Goal: Information Seeking & Learning: Learn about a topic

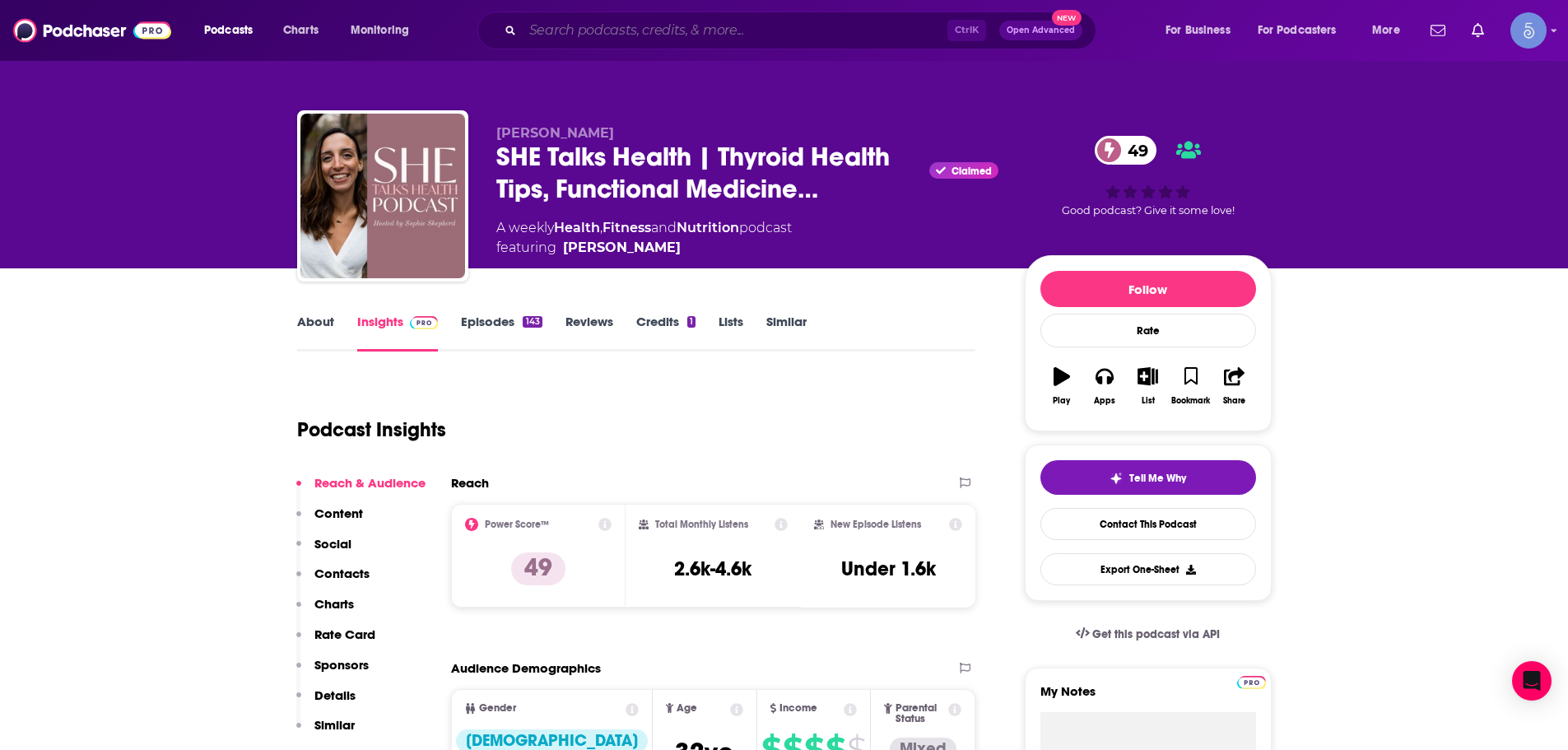
click at [625, 28] on input "Search podcasts, credits, & more..." at bounding box center [735, 30] width 424 height 26
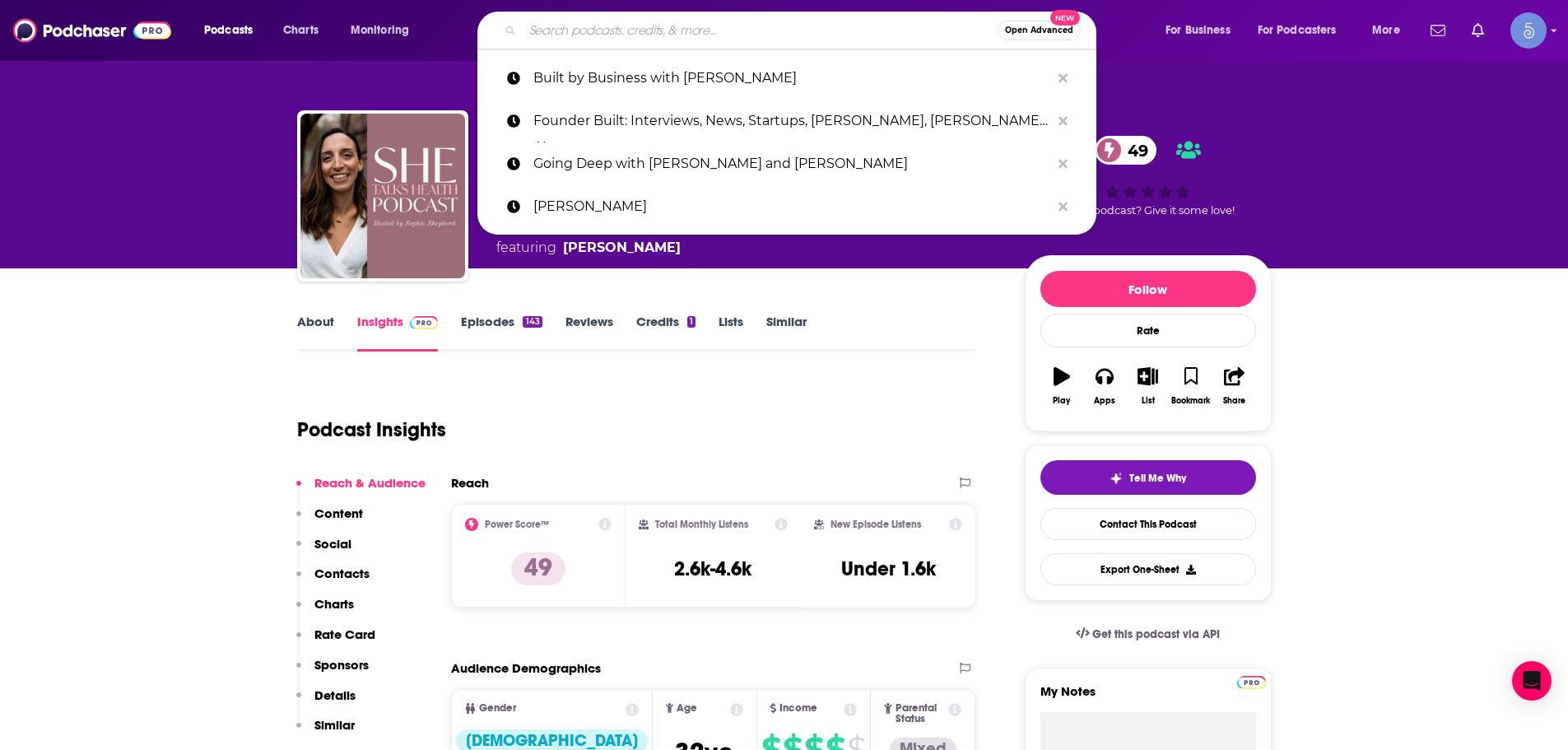
paste input "The Ex-Good Girl Podcast"
type input "The Ex-Good Girl Podcast"
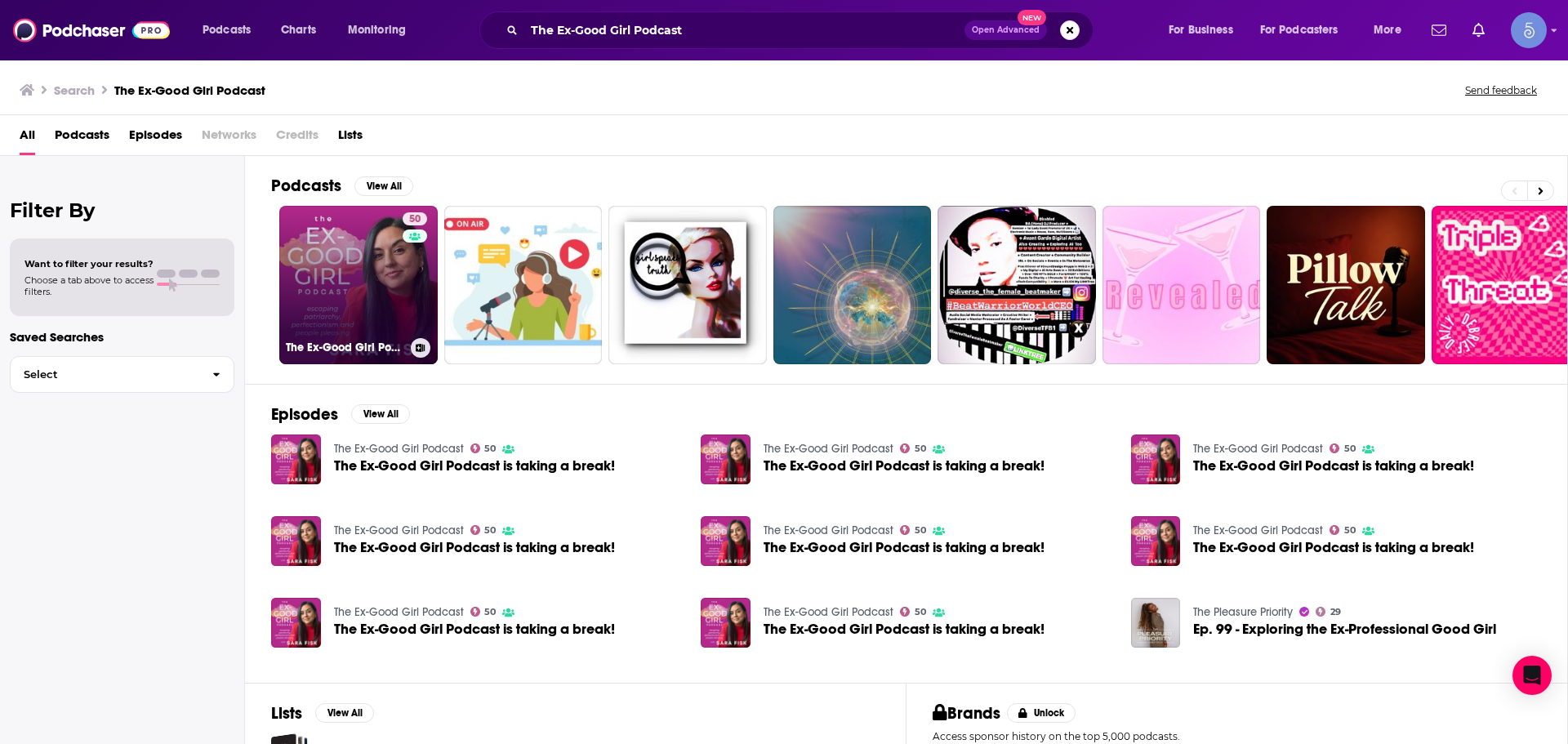
click at [385, 284] on link "50 The Ex-Good Girl Podcast" at bounding box center [359, 285] width 158 height 158
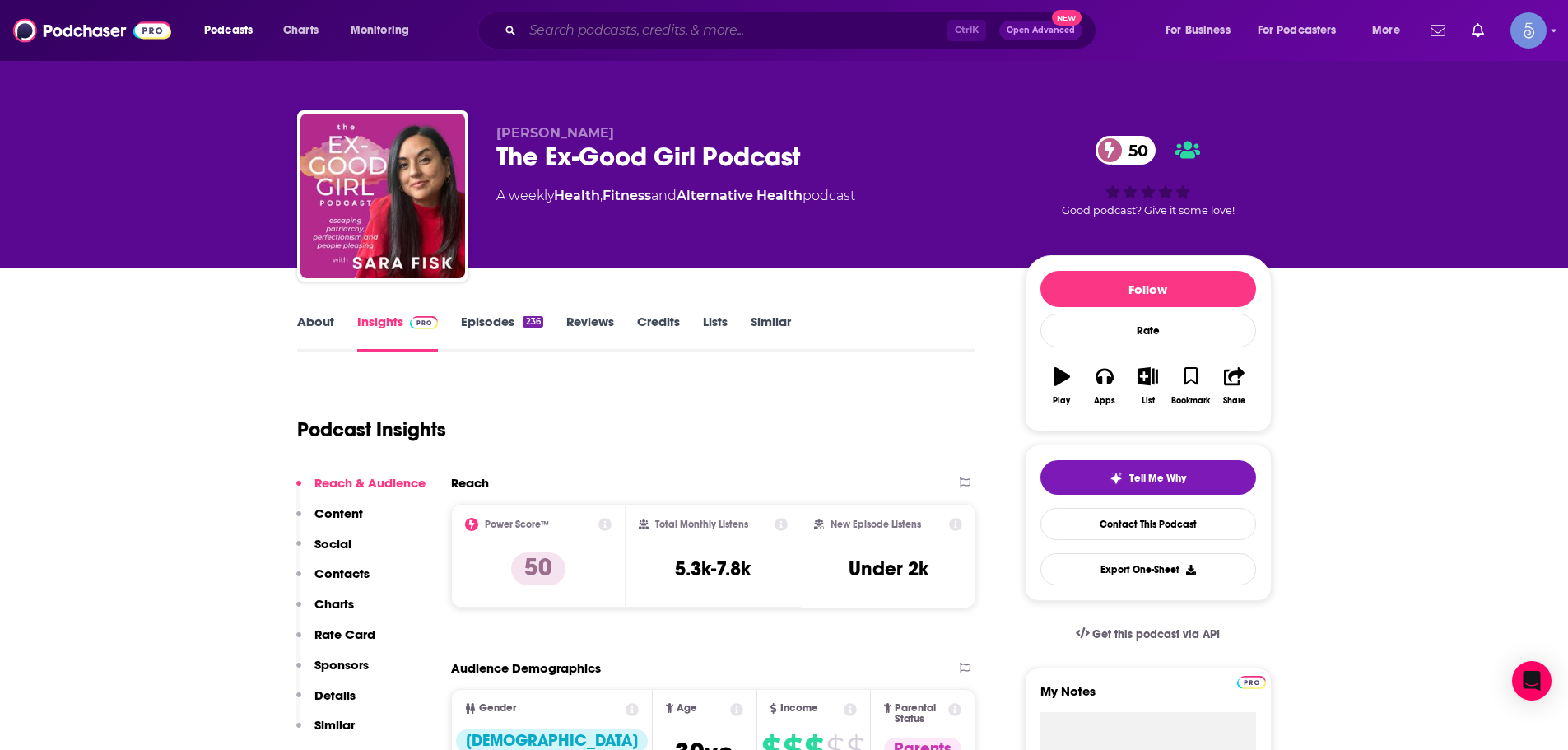
click at [567, 29] on input "Search podcasts, credits, & more..." at bounding box center [735, 30] width 424 height 26
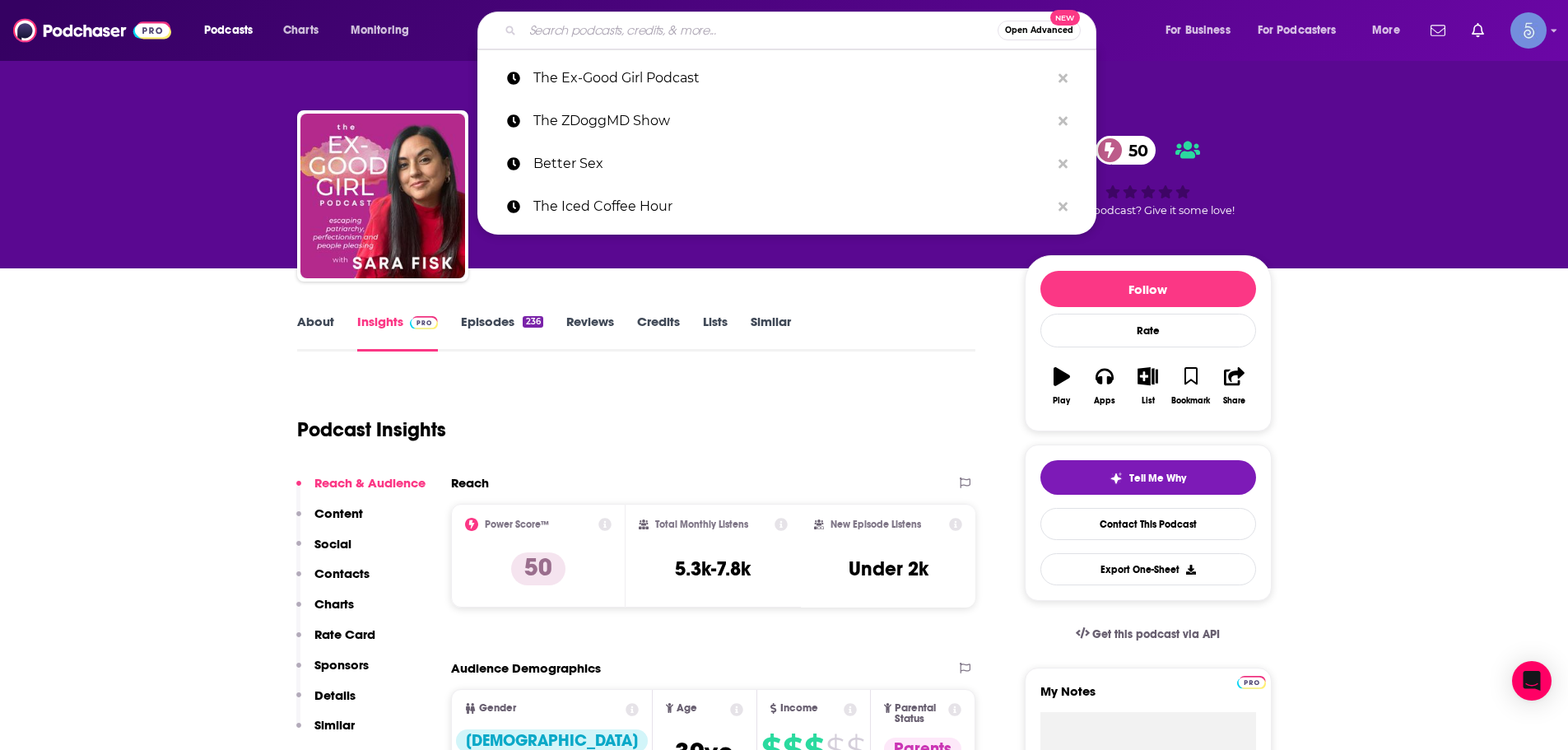
paste input "The Fitnessista Podcast: Healthy In Real Life"
type input "The Fitnessista Podcast: Healthy In Real Life"
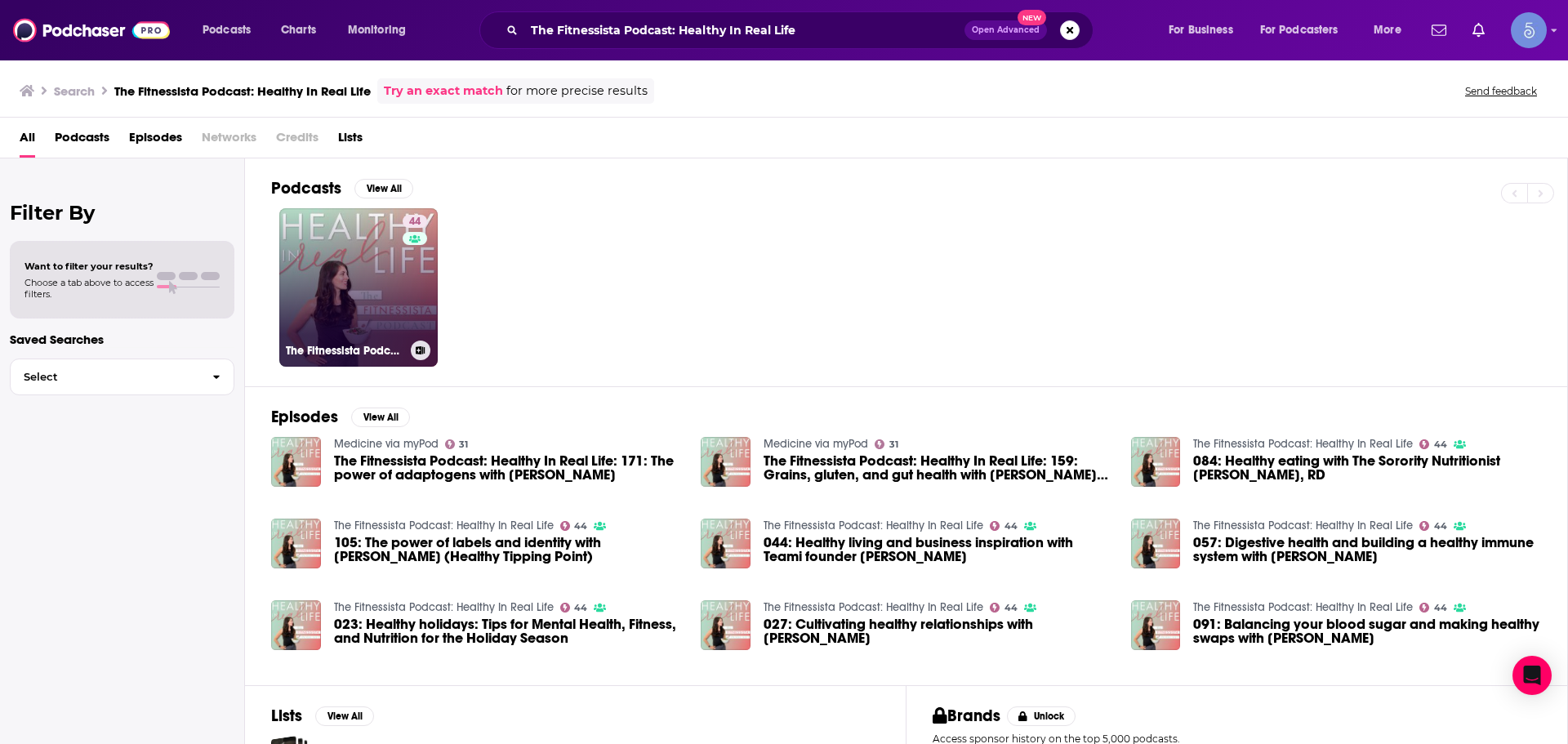
click at [421, 297] on div "44" at bounding box center [416, 277] width 29 height 125
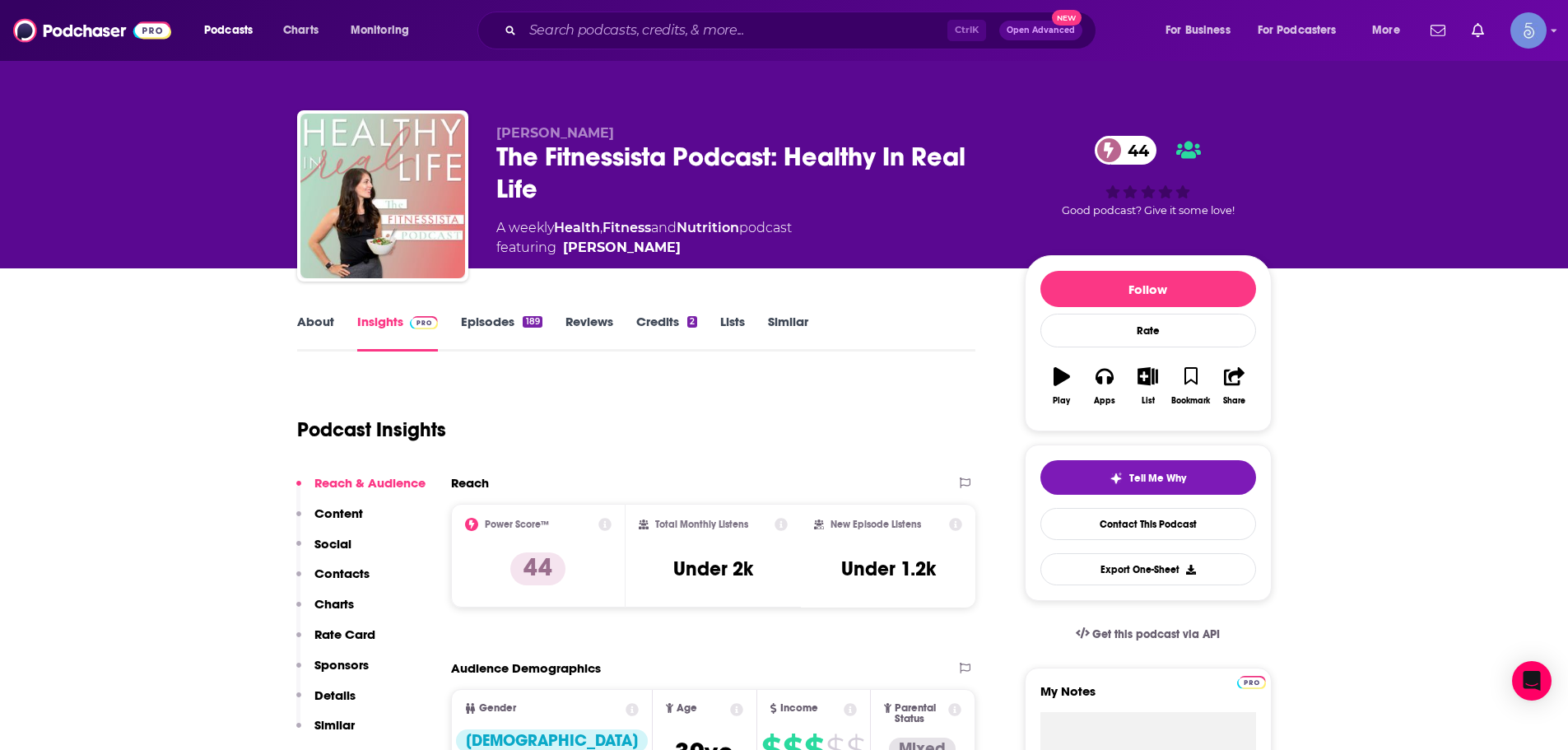
scroll to position [247, 0]
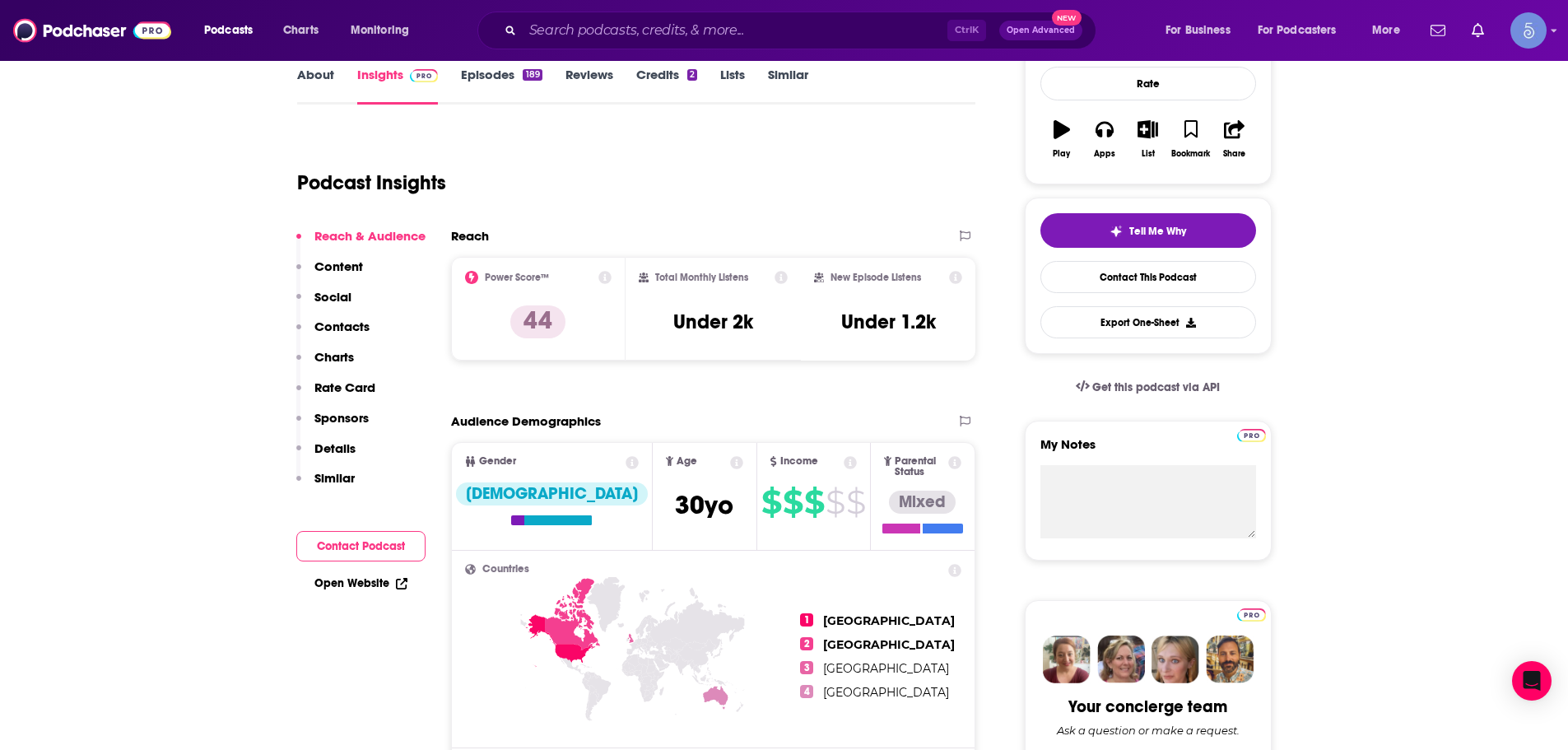
click at [624, 45] on div "Ctrl K Open Advanced New" at bounding box center [786, 31] width 619 height 38
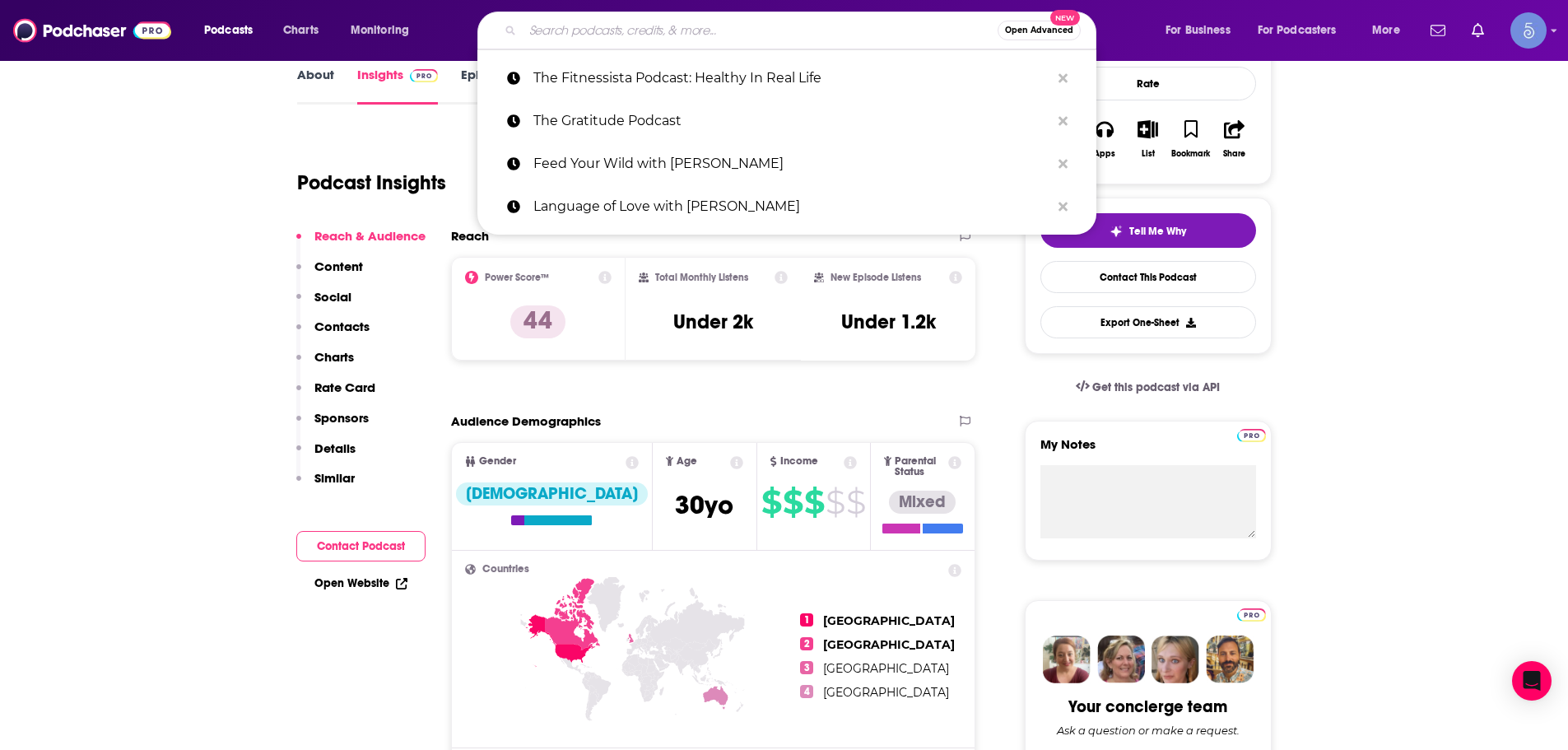
click at [626, 24] on input "Search podcasts, credits, & more..." at bounding box center [760, 30] width 475 height 26
paste input "Better Sex"
type input "Better Sex"
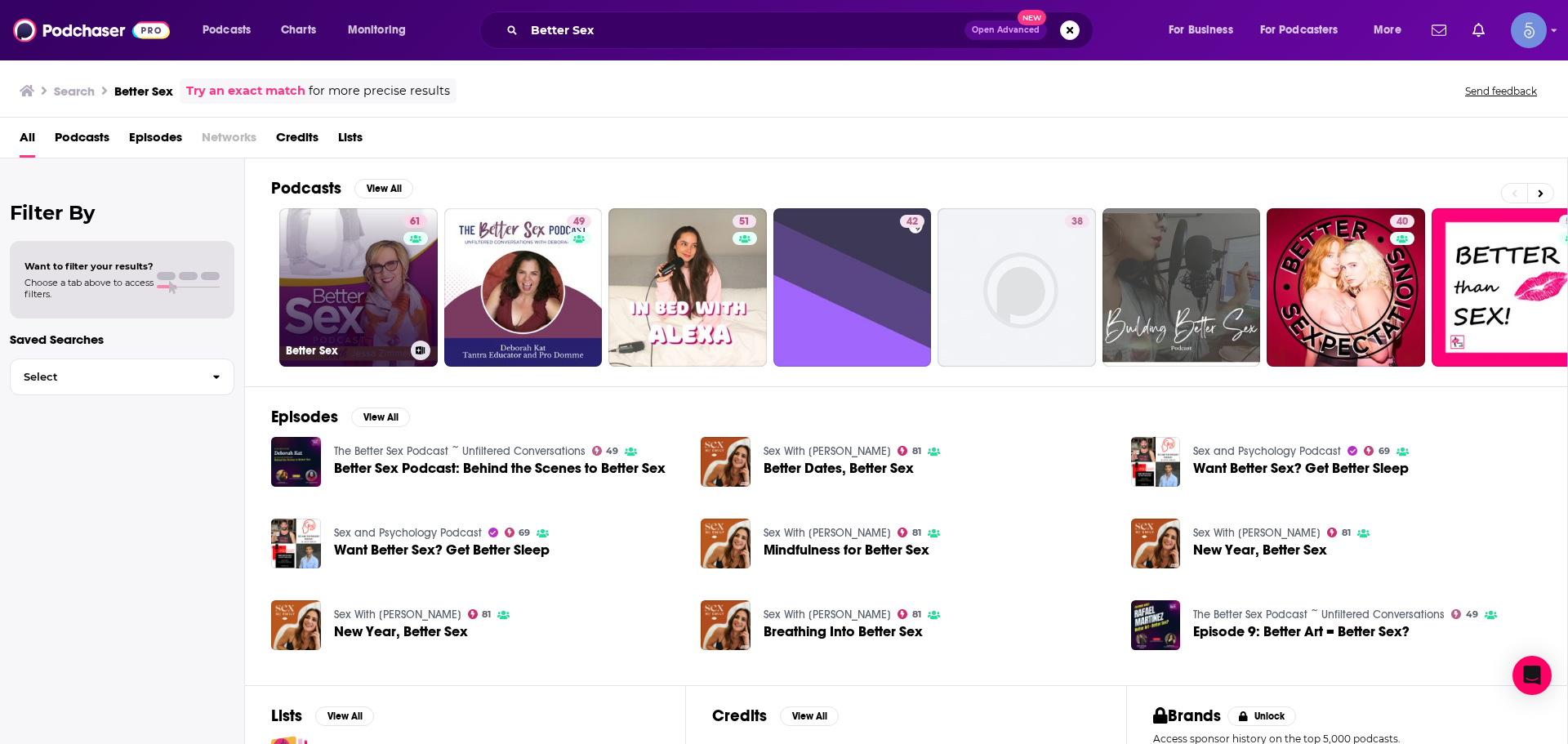
click at [395, 248] on link "61 Better Sex" at bounding box center [359, 288] width 158 height 158
